Goal: Task Accomplishment & Management: Manage account settings

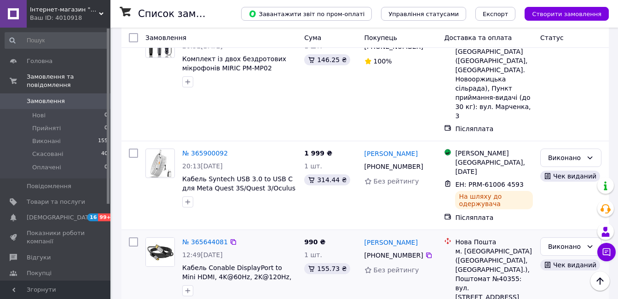
scroll to position [553, 0]
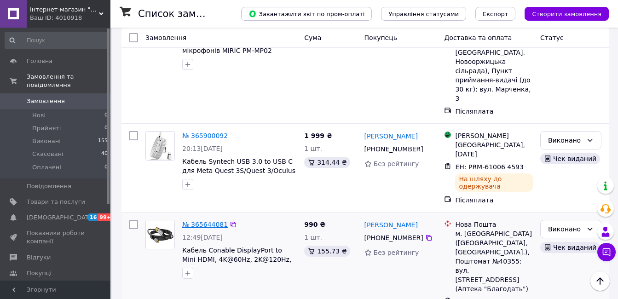
click at [209, 221] on link "№ 365644081" at bounding box center [205, 224] width 46 height 7
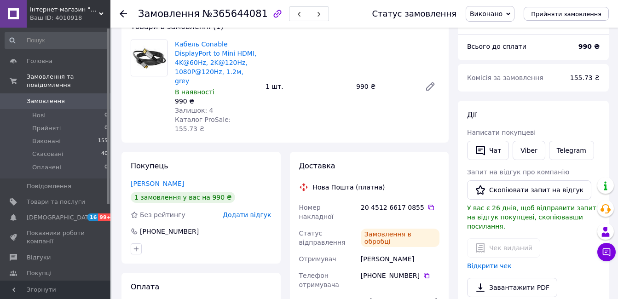
scroll to position [138, 0]
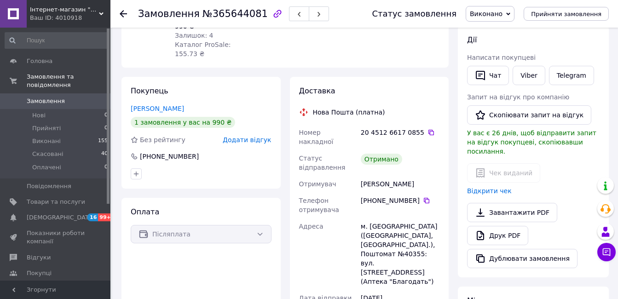
click at [47, 97] on span "Замовлення" at bounding box center [46, 101] width 38 height 8
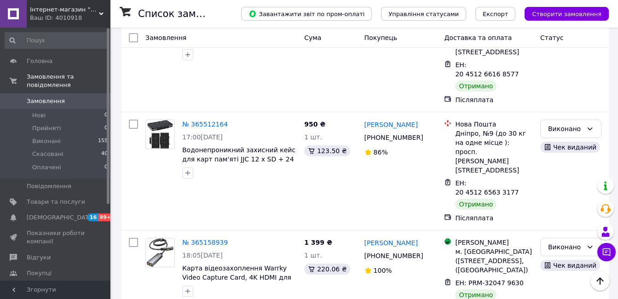
scroll to position [862, 0]
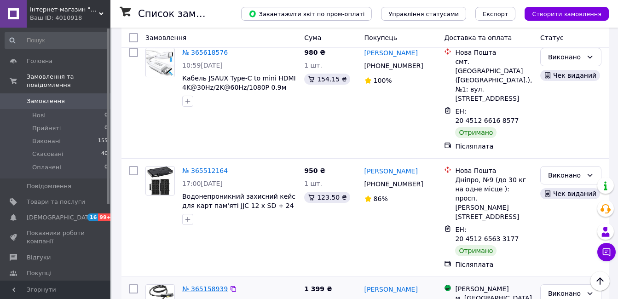
click at [193, 286] on link "№ 365158939" at bounding box center [205, 289] width 46 height 7
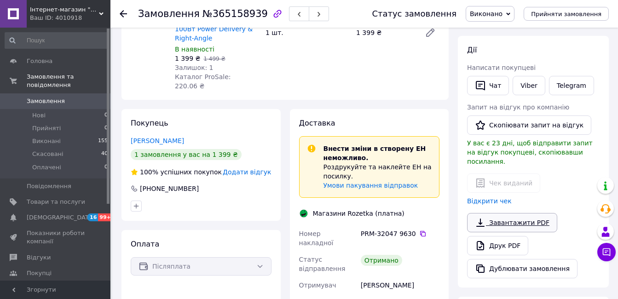
scroll to position [120, 0]
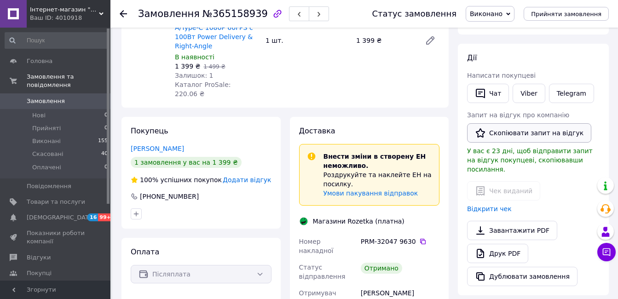
click at [501, 132] on button "Скопіювати запит на відгук" at bounding box center [529, 132] width 124 height 19
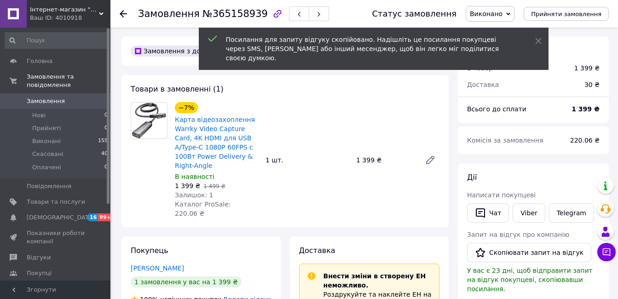
scroll to position [0, 0]
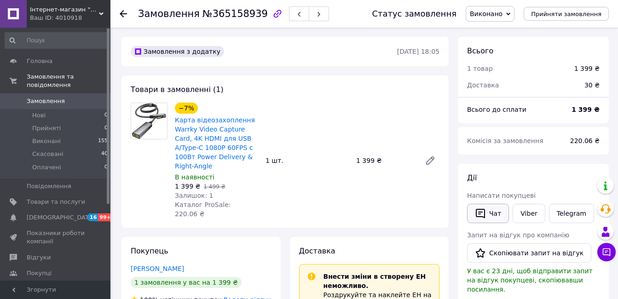
click at [499, 210] on button "Чат" at bounding box center [488, 213] width 42 height 19
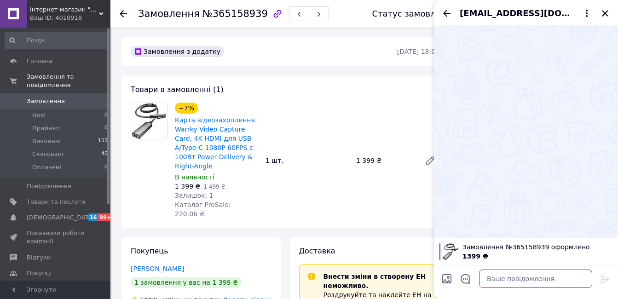
click at [502, 279] on textarea at bounding box center [535, 279] width 113 height 18
paste textarea "https://prom.ua/s/OFDJ1npn6Lc"
paste textarea "Будь ласка, оцініть нашу роботу. Це займе декілька хвилин та допоможе нам покра…"
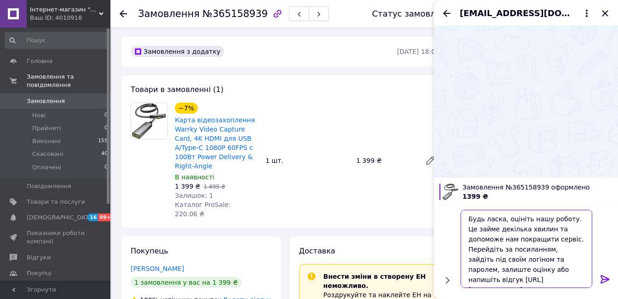
type textarea "Будь ласка, оцініть нашу роботу. Це займе декілька хвилин та допоможе нам покра…"
click at [607, 278] on icon at bounding box center [605, 279] width 9 height 8
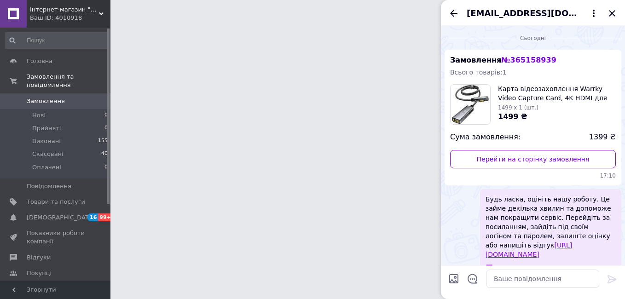
click at [613, 13] on div "moravsky3@gmail.com" at bounding box center [533, 13] width 184 height 26
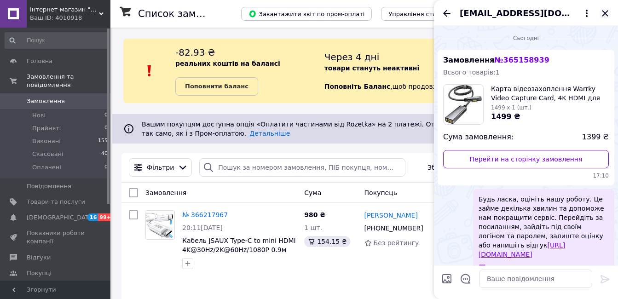
click at [601, 14] on icon "Закрити" at bounding box center [605, 13] width 11 height 11
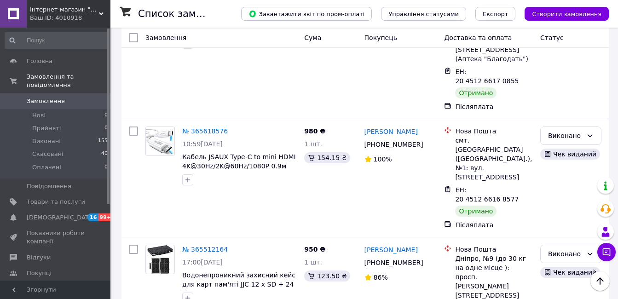
scroll to position [737, 0]
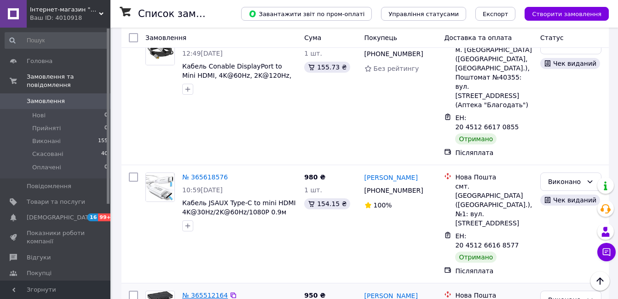
click at [209, 292] on link "№ 365512164" at bounding box center [205, 295] width 46 height 7
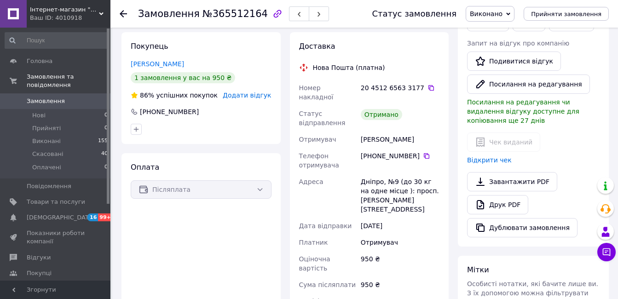
scroll to position [132, 0]
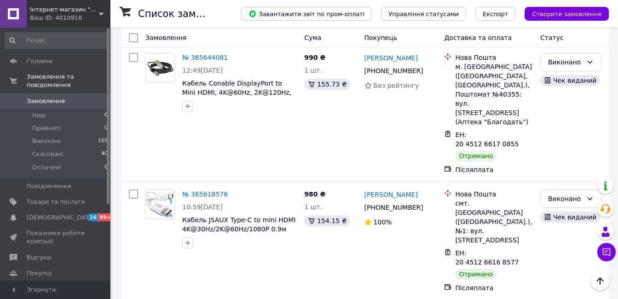
scroll to position [691, 0]
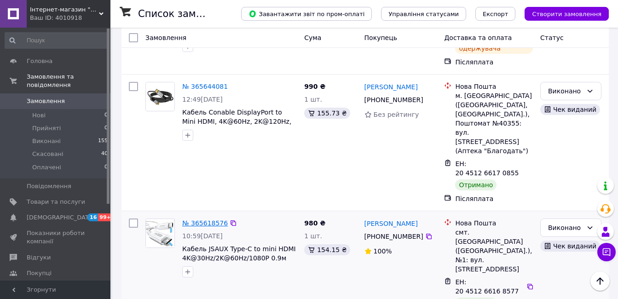
click at [201, 220] on link "№ 365618576" at bounding box center [205, 223] width 46 height 7
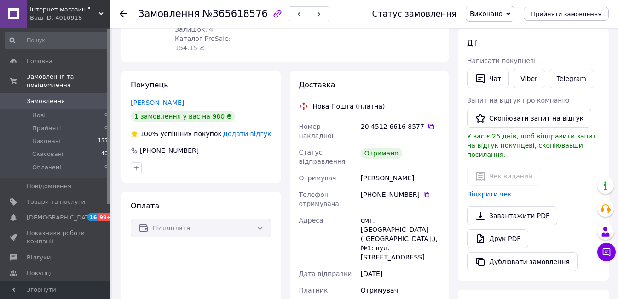
scroll to position [127, 0]
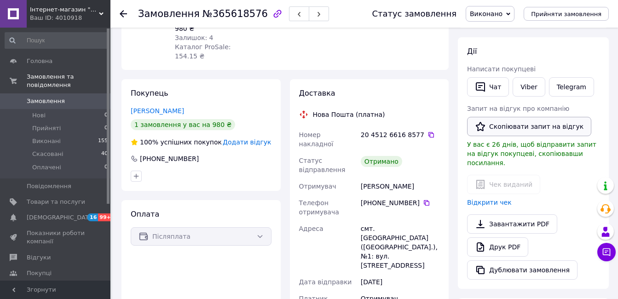
click at [519, 123] on button "Скопіювати запит на відгук" at bounding box center [529, 126] width 124 height 19
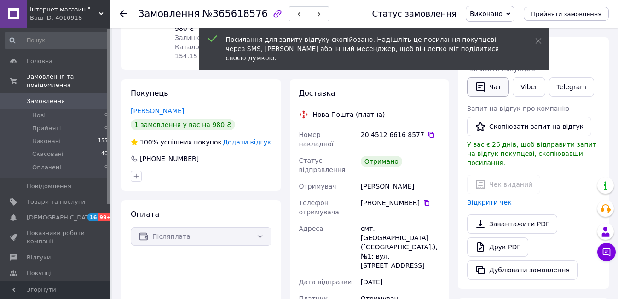
click at [496, 82] on button "Чат" at bounding box center [488, 86] width 42 height 19
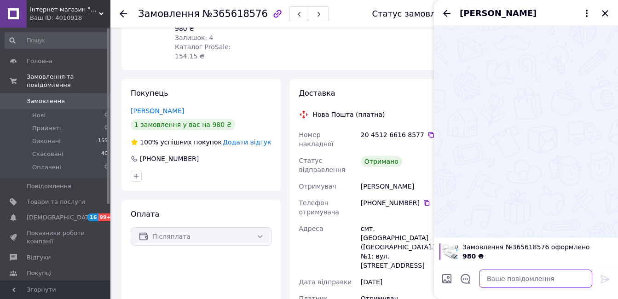
click at [537, 281] on textarea at bounding box center [535, 279] width 113 height 18
paste textarea "https://prom.ua/s/omsPBvIP9S6"
paste textarea "Будь ласка, оцініть нашу роботу. Це займе декілька хвилин та допоможе нам покра…"
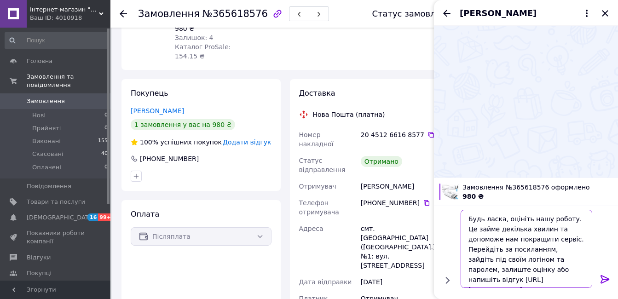
type textarea "Будь ласка, оцініть нашу роботу. Це займе декілька хвилин та допоможе нам покра…"
click at [603, 278] on icon at bounding box center [605, 279] width 11 height 11
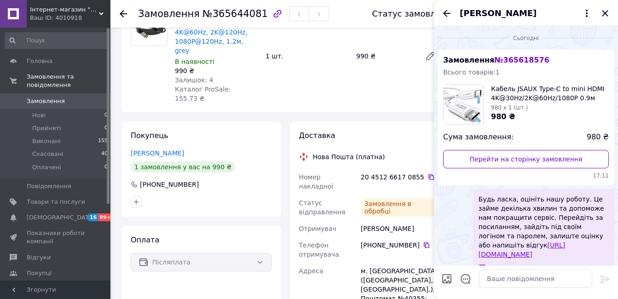
scroll to position [122, 0]
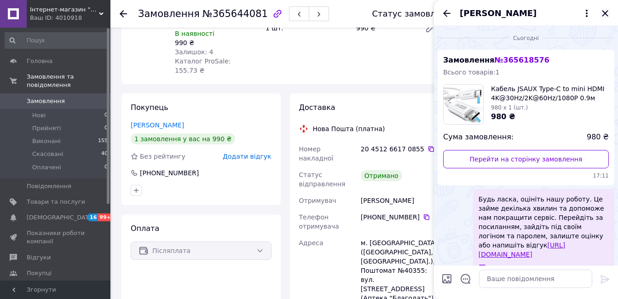
click at [604, 13] on icon "Закрити" at bounding box center [605, 13] width 11 height 11
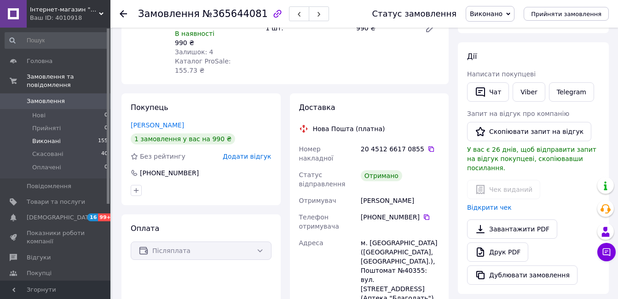
click at [68, 135] on li "Виконані 155" at bounding box center [56, 141] width 113 height 13
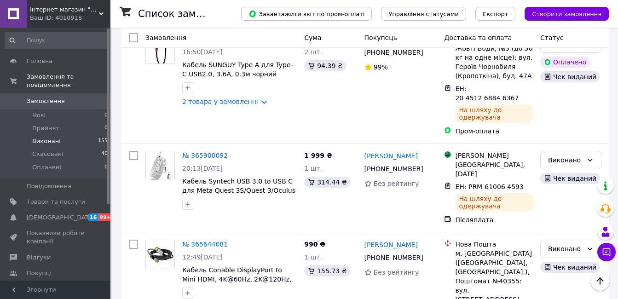
scroll to position [368, 0]
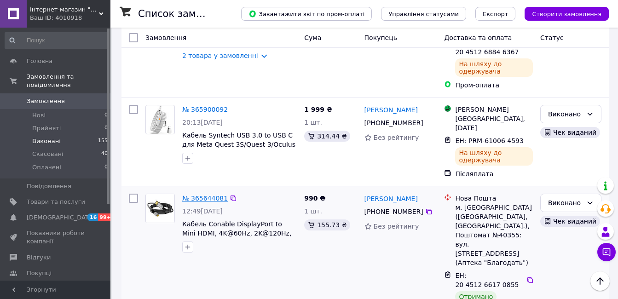
click at [204, 195] on link "№ 365644081" at bounding box center [205, 198] width 46 height 7
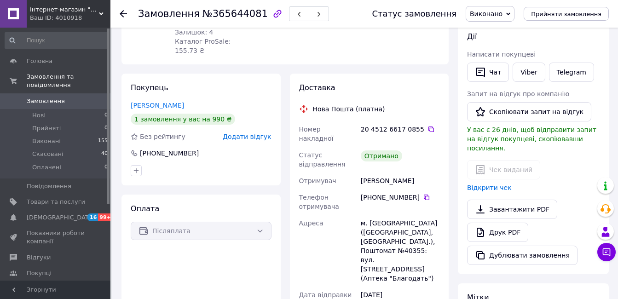
scroll to position [138, 0]
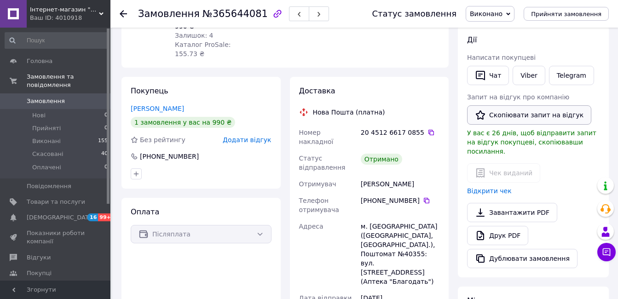
click at [513, 114] on button "Скопіювати запит на відгук" at bounding box center [529, 114] width 124 height 19
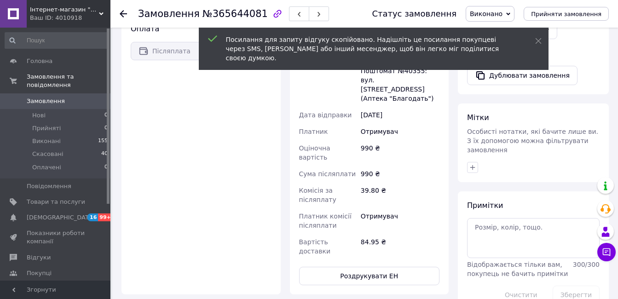
scroll to position [322, 0]
click at [495, 217] on textarea at bounding box center [533, 237] width 133 height 40
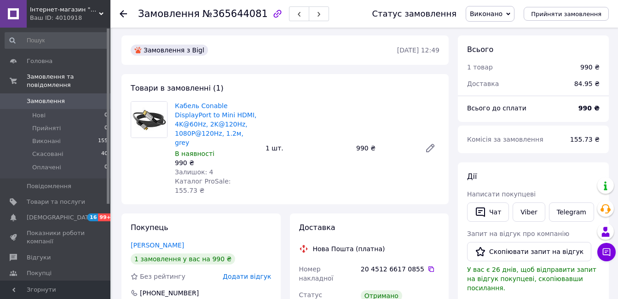
scroll to position [0, 0]
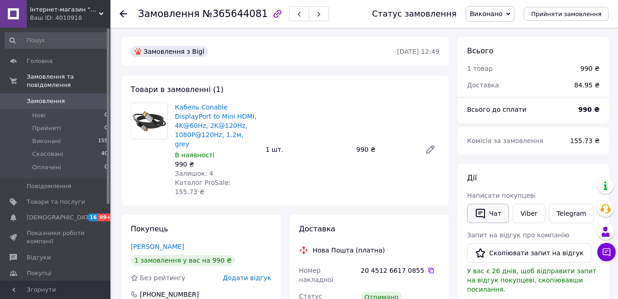
click at [489, 223] on button "Чат" at bounding box center [488, 213] width 42 height 19
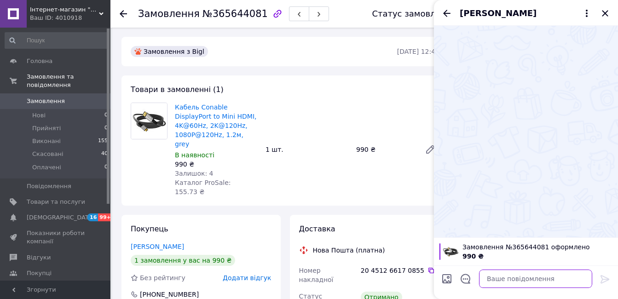
click at [499, 281] on textarea at bounding box center [535, 279] width 113 height 18
paste textarea "https://prom.ua/s/coymyiF38a1"
paste textarea "Будь ласка, оцініть нашу роботу. Це займе декілька хвилин та допоможе нам покра…"
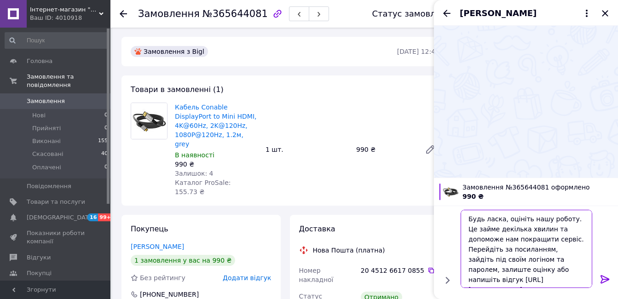
type textarea "Будь ласка, оцініть нашу роботу. Це займе декілька хвилин та допоможе нам покра…"
click at [605, 280] on icon at bounding box center [605, 279] width 11 height 11
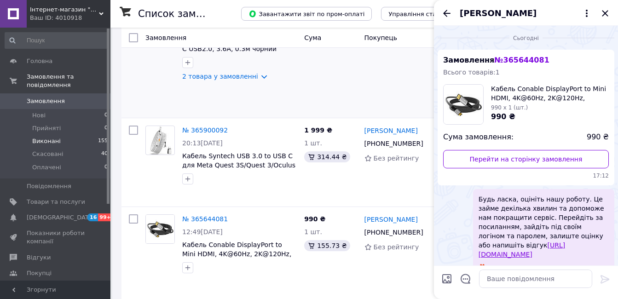
scroll to position [368, 0]
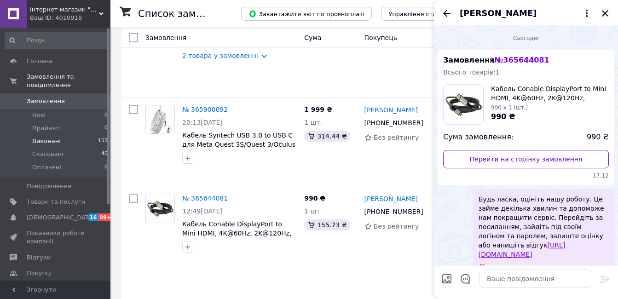
click at [609, 12] on icon "Закрити" at bounding box center [605, 13] width 11 height 11
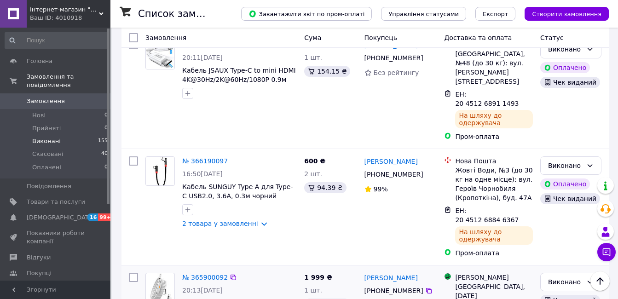
scroll to position [276, 0]
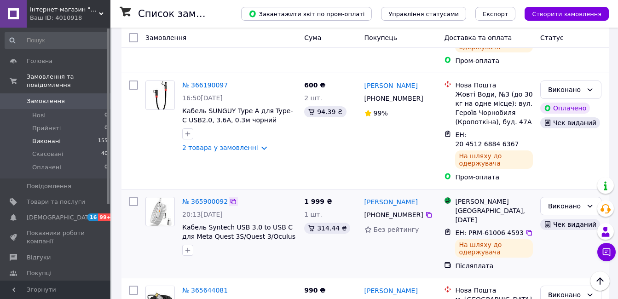
click at [230, 198] on icon at bounding box center [233, 201] width 7 height 7
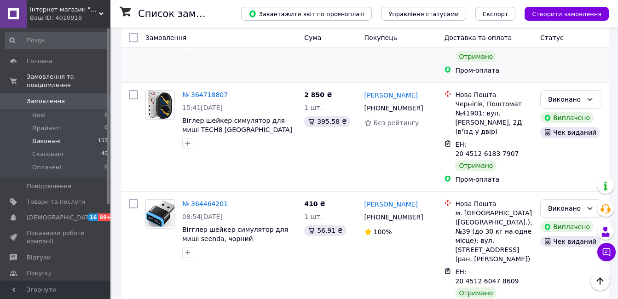
scroll to position [875, 0]
